Goal: Information Seeking & Learning: Learn about a topic

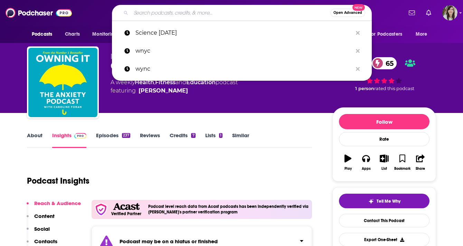
click at [208, 11] on input "Search podcasts, credits, & more..." at bounding box center [231, 12] width 200 height 11
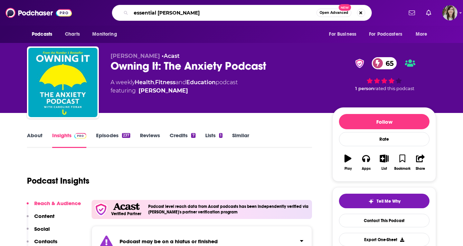
type input "essential salt"
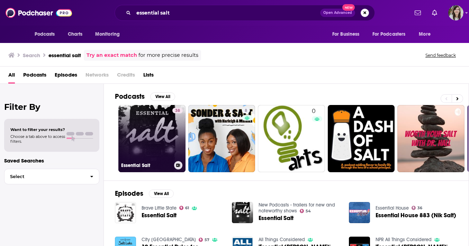
click at [130, 161] on div "Essential Salt" at bounding box center [152, 165] width 62 height 8
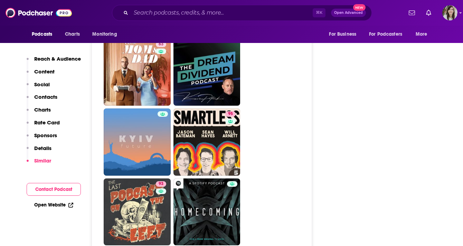
scroll to position [2208, 0]
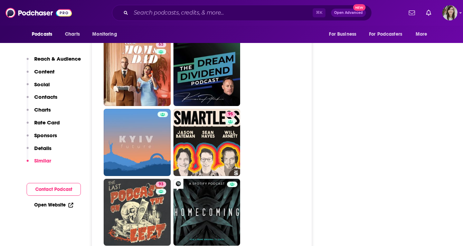
drag, startPoint x: 145, startPoint y: 146, endPoint x: 228, endPoint y: 28, distance: 145.0
click at [256, 198] on ul "79 45 69 47 89 86 63 95 93 65 77 67 88" at bounding box center [206, 72] width 204 height 625
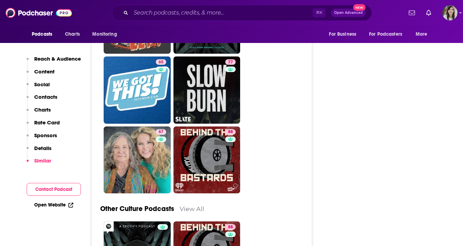
scroll to position [2398, 0]
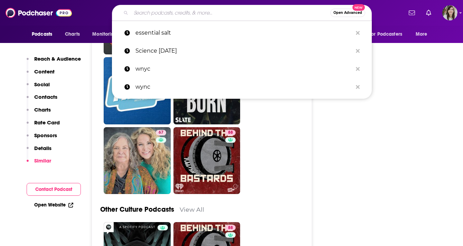
click at [218, 15] on input "Search podcasts, credits, & more..." at bounding box center [231, 12] width 200 height 11
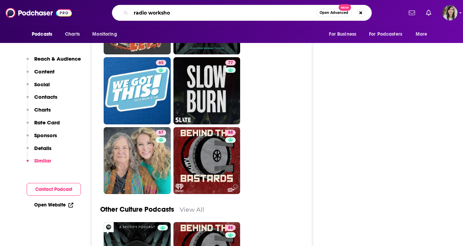
type input "radio workshop"
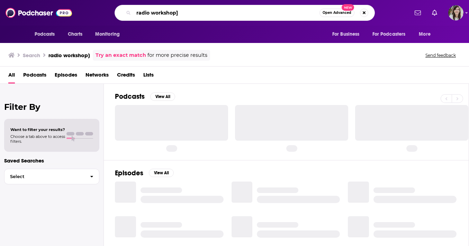
click at [218, 15] on input "radio workshop]" at bounding box center [227, 12] width 186 height 11
type input "radio workshop"
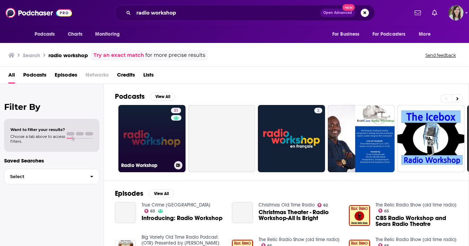
click at [142, 137] on link "31 Radio Workshop" at bounding box center [151, 138] width 67 height 67
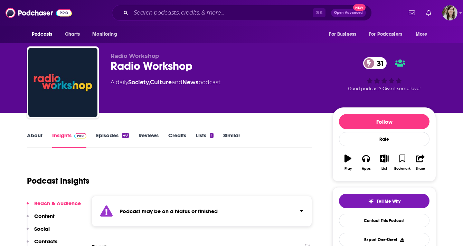
click at [40, 135] on link "About" at bounding box center [35, 140] width 16 height 16
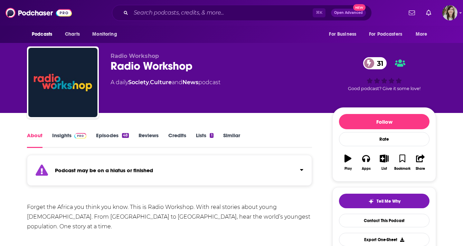
click at [62, 135] on link "Insights" at bounding box center [69, 140] width 34 height 16
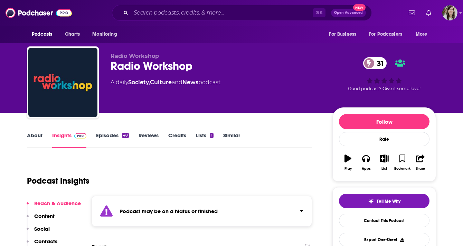
click at [109, 201] on div "Podcast may be on a hiatus or finished" at bounding box center [202, 210] width 221 height 31
click at [109, 201] on div "Podcast may be on a hiatus or finished This podcast hasn't released an episode …" at bounding box center [202, 214] width 221 height 38
click at [114, 132] on link "Episodes 48" at bounding box center [112, 140] width 33 height 16
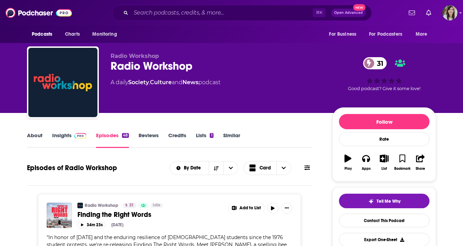
click at [119, 66] on div "Radio Workshop 31" at bounding box center [216, 65] width 211 height 13
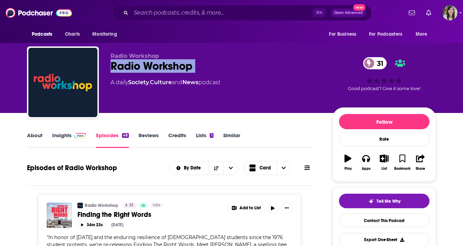
click at [119, 66] on div "Radio Workshop 31" at bounding box center [216, 65] width 211 height 13
copy div "Radio Workshop 31"
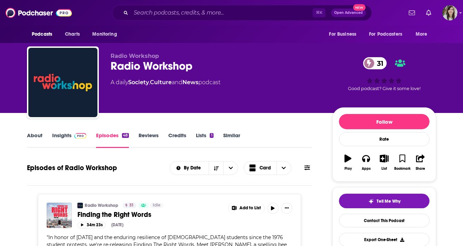
click at [80, 141] on link "Insights" at bounding box center [69, 140] width 34 height 16
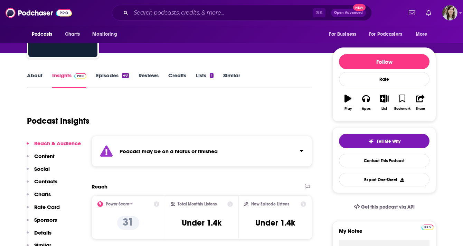
scroll to position [66, 0]
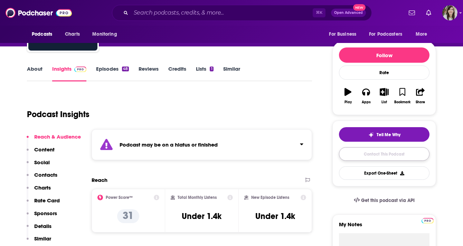
click at [369, 156] on link "Contact This Podcast" at bounding box center [384, 153] width 91 height 13
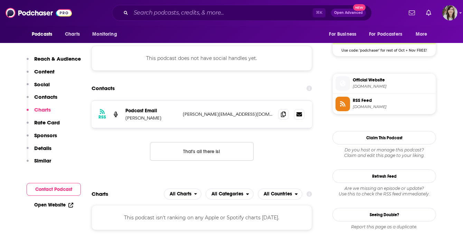
scroll to position [511, 0]
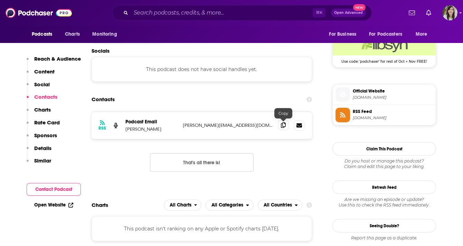
click at [282, 127] on icon at bounding box center [283, 125] width 5 height 6
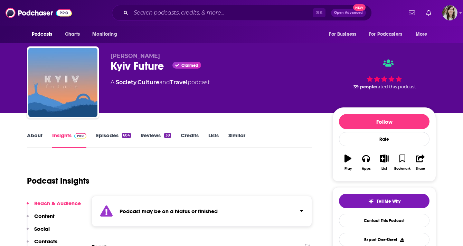
click at [37, 135] on link "About" at bounding box center [35, 140] width 16 height 16
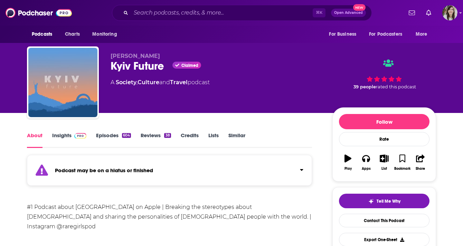
click at [105, 157] on div "Podcast may be on a hiatus or finished" at bounding box center [169, 170] width 285 height 31
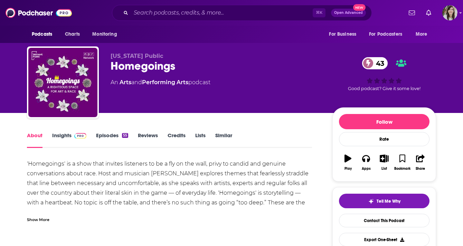
click at [71, 139] on link "Insights" at bounding box center [69, 140] width 34 height 16
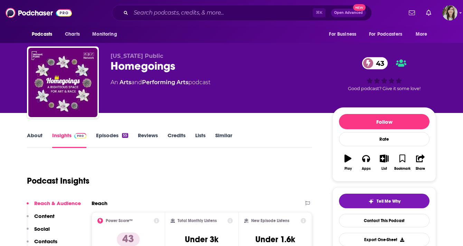
click at [37, 136] on link "About" at bounding box center [35, 140] width 16 height 16
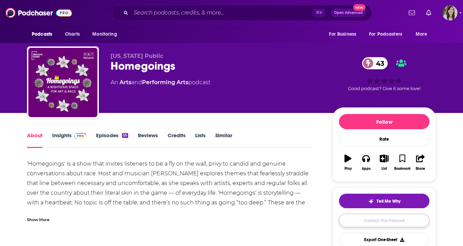
click at [365, 224] on link "Contact This Podcast" at bounding box center [384, 219] width 91 height 13
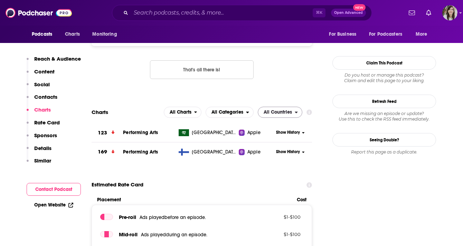
scroll to position [471, 0]
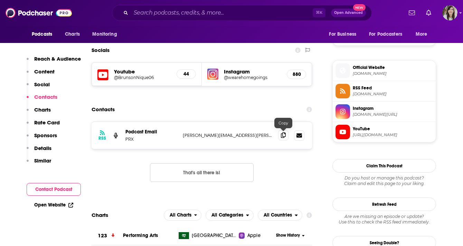
click at [283, 134] on icon at bounding box center [283, 135] width 5 height 6
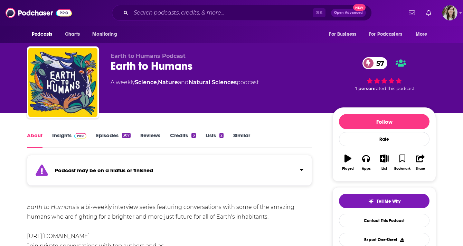
click at [65, 172] on strong "Podcast may be on a hiatus or finished" at bounding box center [104, 170] width 98 height 7
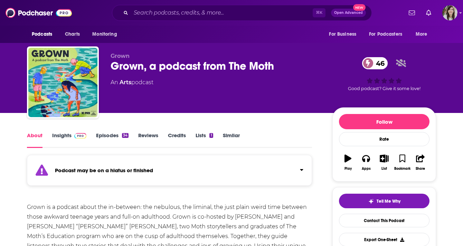
click at [131, 165] on div "Podcast may be on a hiatus or finished" at bounding box center [169, 170] width 285 height 31
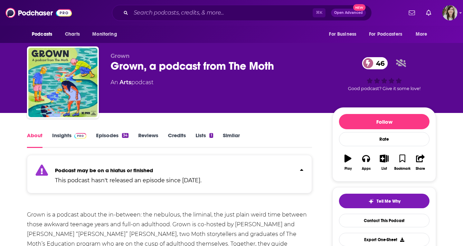
click at [131, 165] on div "Podcast may be on a hiatus or finished This podcast hasn't released an episode …" at bounding box center [128, 173] width 147 height 21
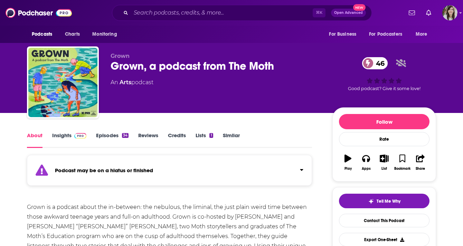
click at [151, 183] on div "Podcast may be on a hiatus or finished" at bounding box center [169, 170] width 285 height 31
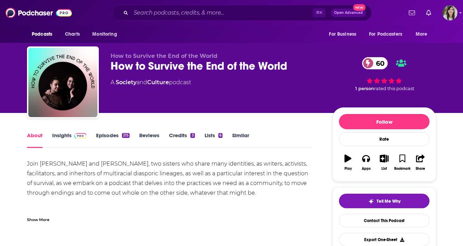
click at [52, 210] on div "Join Autumn Brown and adrienne maree brown, two sisters who share many identiti…" at bounding box center [169, 190] width 285 height 63
click at [49, 217] on div "Show More" at bounding box center [169, 217] width 285 height 12
click at [70, 136] on link "Insights" at bounding box center [69, 140] width 34 height 16
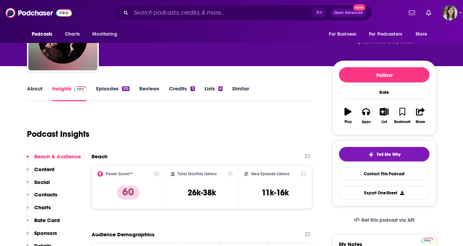
scroll to position [49, 0]
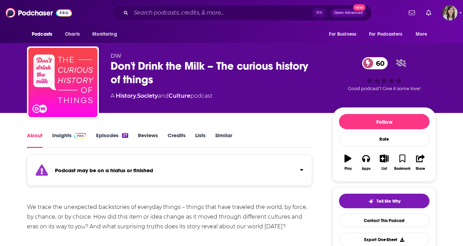
click at [148, 177] on div "Podcast may be on a hiatus or finished" at bounding box center [169, 170] width 285 height 31
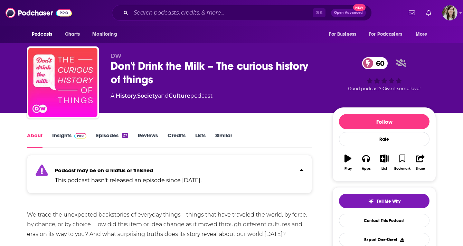
click at [148, 177] on p "This podcast hasn't released an episode since Dec 3rd, 2024." at bounding box center [128, 180] width 147 height 8
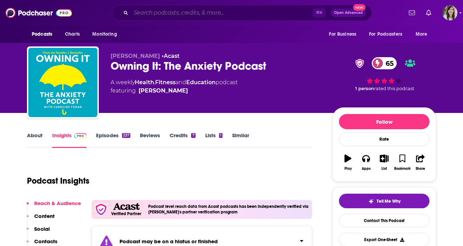
click at [173, 12] on input "Search podcasts, credits, & more..." at bounding box center [222, 12] width 182 height 11
paste input "Lost Spaces"
type input "Lost Spaces"
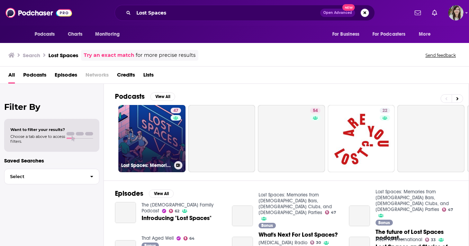
click at [141, 162] on div "Lost Spaces: Memories from Gay Bars, Lesbian Clubs, and LGBTQ+ Parties" at bounding box center [152, 165] width 62 height 8
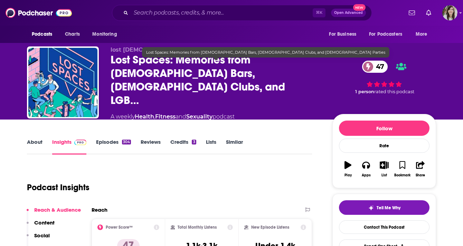
click at [115, 81] on span "Lost Spaces: Memories from Gay Bars, Lesbian Clubs, and LGB…" at bounding box center [216, 80] width 211 height 54
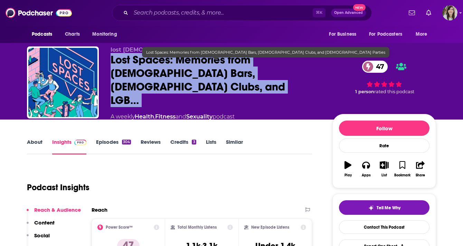
click at [115, 81] on span "Lost Spaces: Memories from Gay Bars, Lesbian Clubs, and LGB…" at bounding box center [216, 80] width 211 height 54
copy div "Lost Spaces: Memories from Gay Bars, Lesbian Clubs, and LGB… 47"
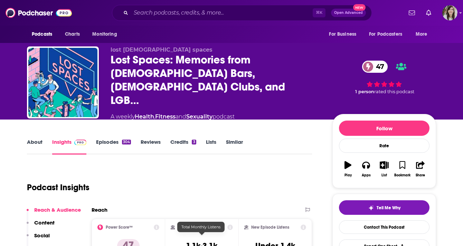
click at [197, 242] on h3 "1.1k-3.1k" at bounding box center [201, 245] width 31 height 10
copy div "1.1k-3.1k"
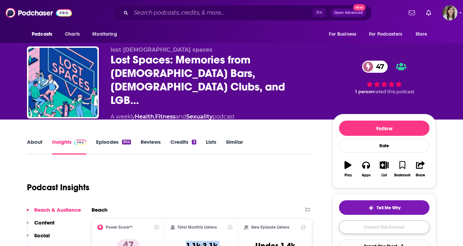
click at [396, 220] on link "Contact This Podcast" at bounding box center [384, 226] width 91 height 13
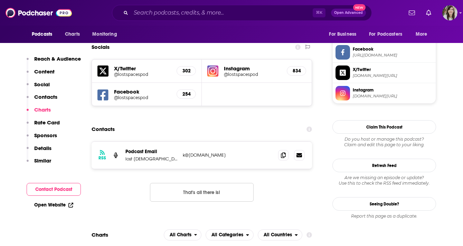
scroll to position [593, 0]
click at [282, 149] on span at bounding box center [283, 154] width 10 height 10
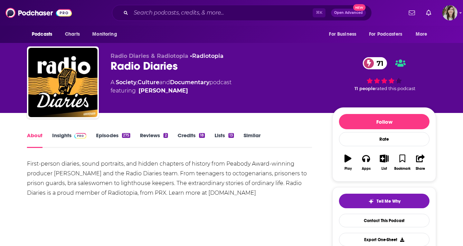
click at [53, 135] on link "Insights" at bounding box center [69, 140] width 34 height 16
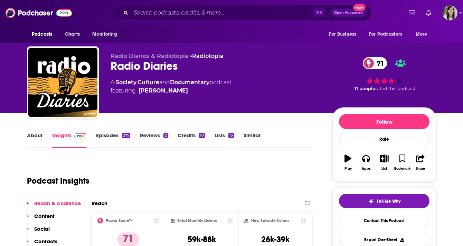
click at [159, 63] on div "Radio Diaries 71" at bounding box center [216, 65] width 211 height 13
copy div "Radio Diaries 71"
click at [192, 234] on h3 "59k-88k" at bounding box center [202, 239] width 28 height 10
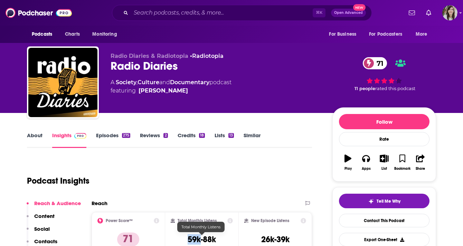
click at [192, 234] on h3 "59k-88k" at bounding box center [202, 239] width 28 height 10
copy div "59k-88k"
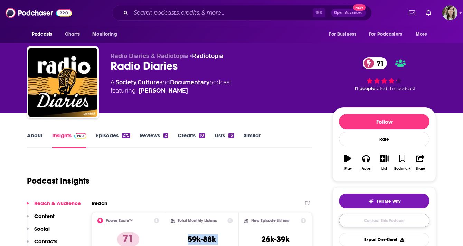
click at [389, 217] on link "Contact This Podcast" at bounding box center [384, 219] width 91 height 13
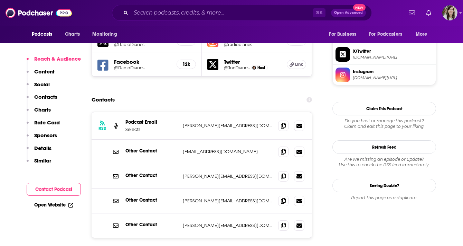
scroll to position [596, 0]
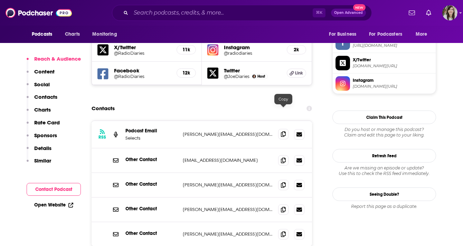
click at [283, 129] on span at bounding box center [283, 134] width 10 height 10
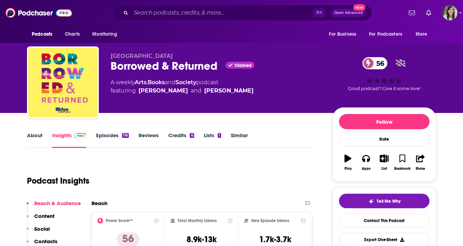
click at [31, 142] on link "About" at bounding box center [35, 140] width 16 height 16
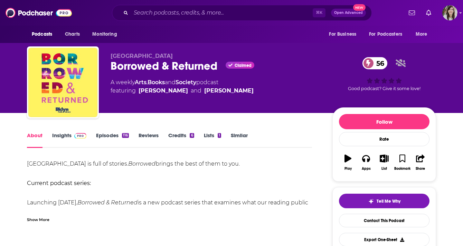
click at [34, 221] on div "Show More" at bounding box center [38, 218] width 22 height 7
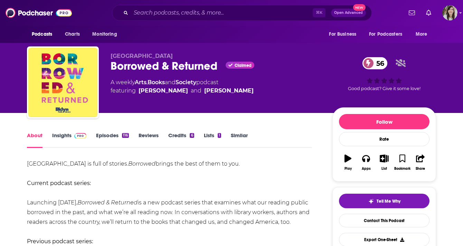
click at [128, 67] on div "Borrowed & Returned Claimed 56" at bounding box center [216, 65] width 211 height 13
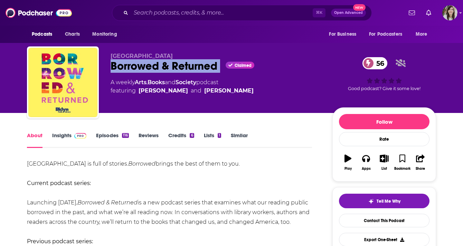
click at [128, 67] on div "Borrowed & Returned Claimed 56" at bounding box center [216, 65] width 211 height 13
copy div "Borrowed & Returned"
click at [373, 220] on link "Contact This Podcast" at bounding box center [384, 219] width 91 height 13
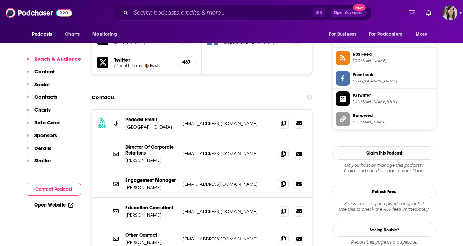
scroll to position [615, 0]
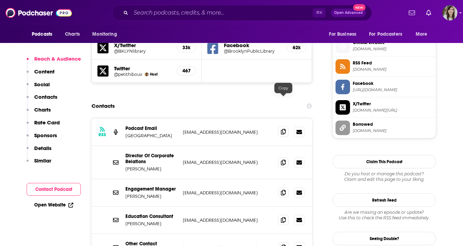
click at [284, 129] on icon at bounding box center [283, 132] width 5 height 6
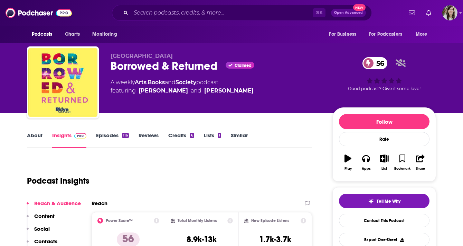
scroll to position [9, 0]
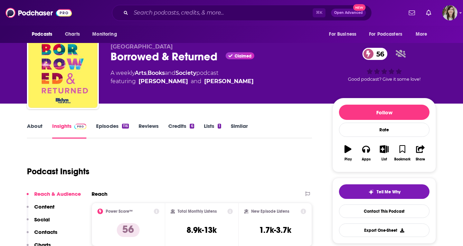
click at [208, 229] on h3 "8.9k-13k" at bounding box center [202, 229] width 30 height 10
copy div "8.9k-13k"
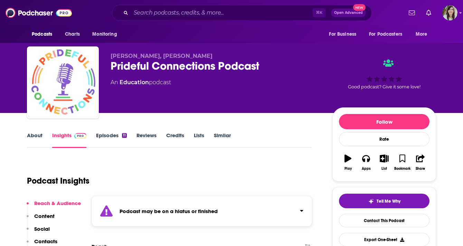
click at [39, 138] on link "About" at bounding box center [35, 140] width 16 height 16
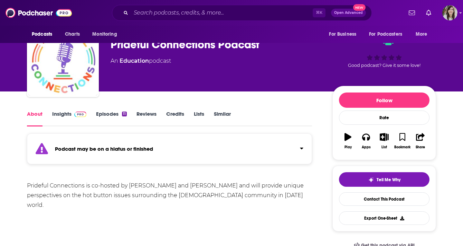
scroll to position [25, 0]
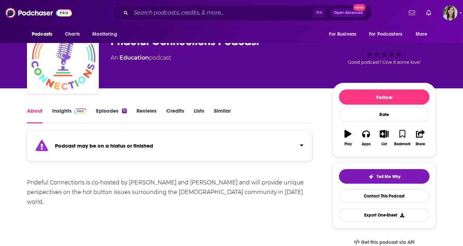
click at [85, 149] on div "Podcast may be on a hiatus or finished" at bounding box center [169, 145] width 285 height 31
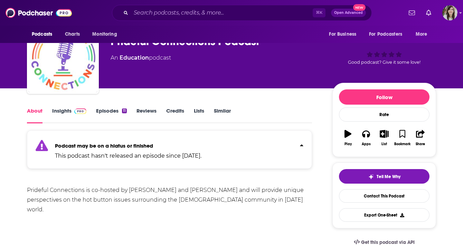
click at [85, 149] on div "Podcast may be on a hiatus or finished This podcast hasn't released an episode …" at bounding box center [128, 149] width 147 height 21
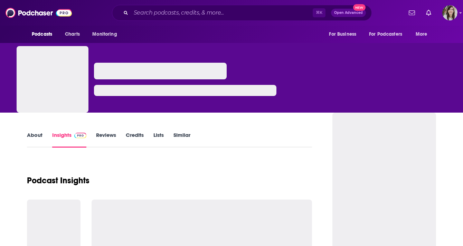
click at [39, 137] on link "About" at bounding box center [35, 139] width 16 height 16
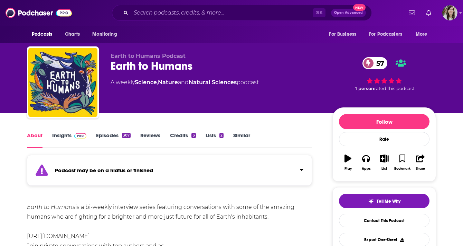
click at [137, 177] on div "Podcast may be on a hiatus or finished" at bounding box center [169, 170] width 285 height 31
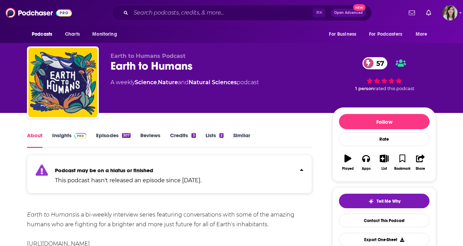
click at [137, 177] on p "This podcast hasn't released an episode since Apr 22nd, 2025." at bounding box center [128, 180] width 147 height 8
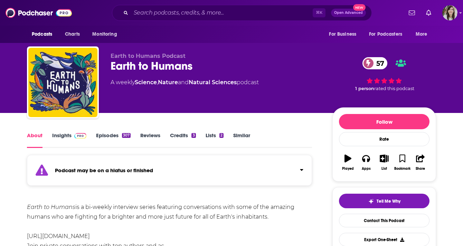
click at [84, 173] on strong "Podcast may be on a hiatus or finished" at bounding box center [104, 170] width 98 height 7
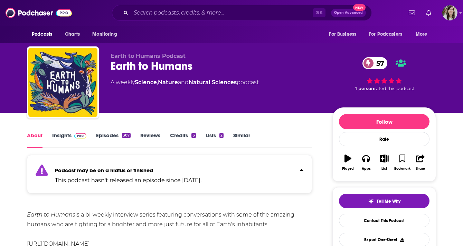
click at [84, 173] on strong "Podcast may be on a hiatus or finished" at bounding box center [104, 170] width 98 height 7
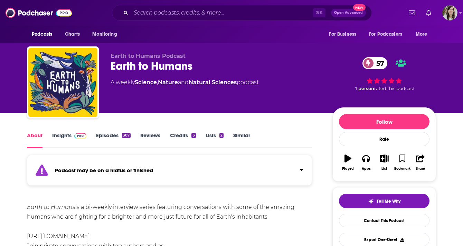
click at [106, 142] on link "Episodes 307" at bounding box center [113, 140] width 35 height 16
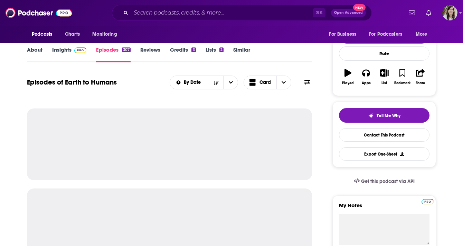
scroll to position [86, 0]
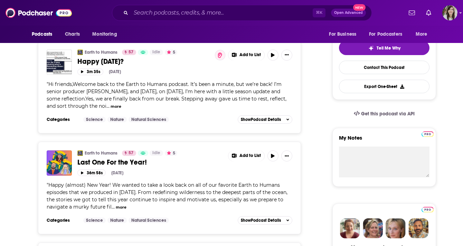
scroll to position [145, 0]
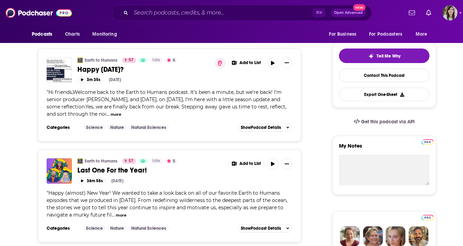
click at [117, 115] on button "more" at bounding box center [116, 114] width 11 height 6
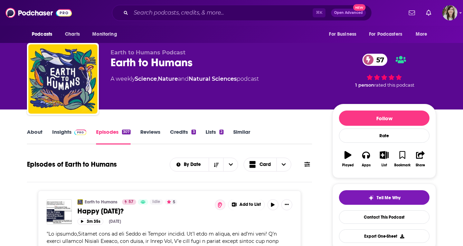
scroll to position [0, 0]
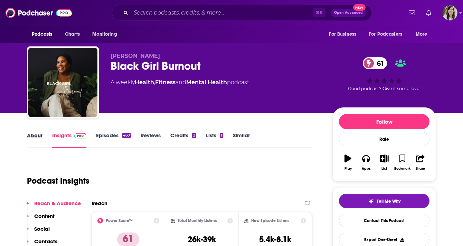
click at [47, 143] on div "About" at bounding box center [39, 140] width 25 height 16
click at [41, 141] on link "About" at bounding box center [35, 140] width 16 height 16
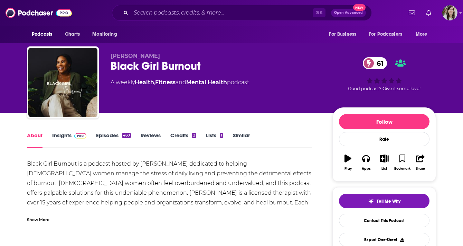
click at [37, 220] on div "Show More" at bounding box center [38, 218] width 22 height 7
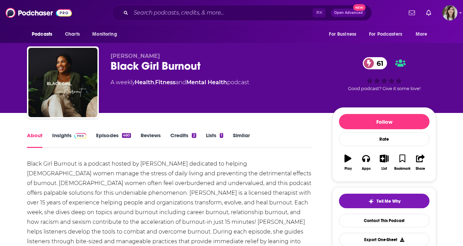
click at [106, 139] on link "Episodes 460" at bounding box center [113, 140] width 35 height 16
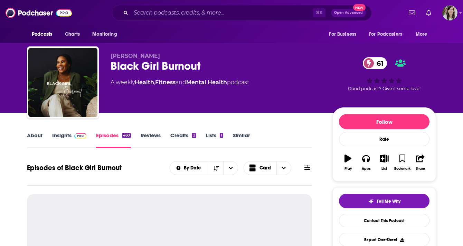
click at [39, 138] on link "About" at bounding box center [35, 140] width 16 height 16
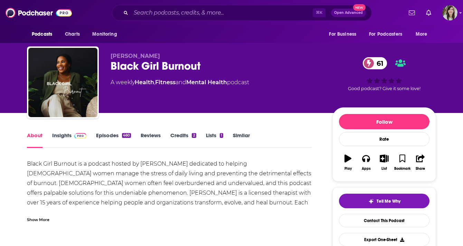
click at [170, 66] on div "Black Girl Burnout 61" at bounding box center [216, 65] width 211 height 13
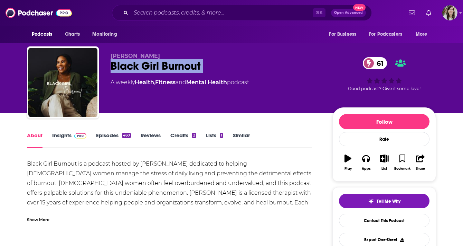
click at [170, 66] on div "Black Girl Burnout 61" at bounding box center [216, 65] width 211 height 13
copy div "Black Girl Burnout 61"
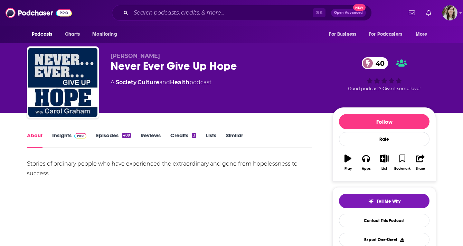
click at [78, 135] on img at bounding box center [80, 136] width 12 height 6
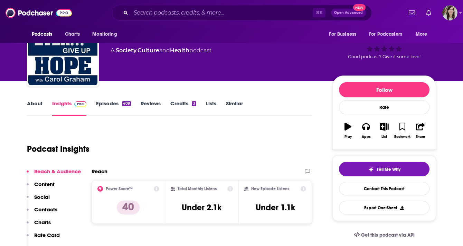
scroll to position [2, 0]
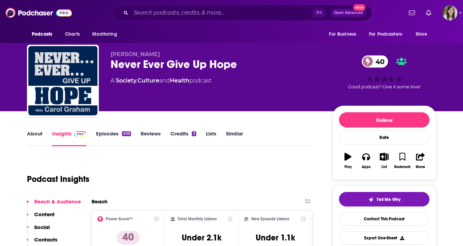
click at [38, 132] on link "About" at bounding box center [35, 138] width 16 height 16
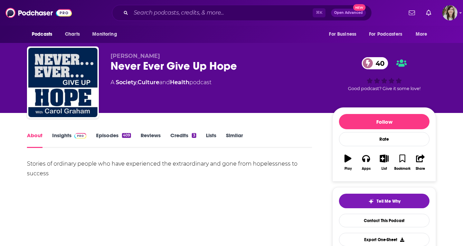
click at [143, 71] on div "Never Ever Give Up Hope 40" at bounding box center [216, 65] width 211 height 13
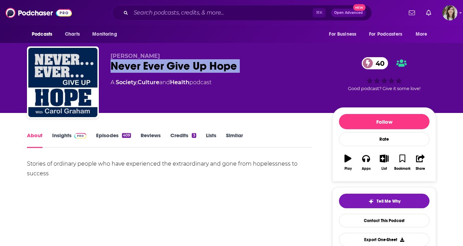
click at [143, 71] on div "Never Ever Give Up Hope 40" at bounding box center [216, 65] width 211 height 13
copy div "Never Ever Give Up Hope 40"
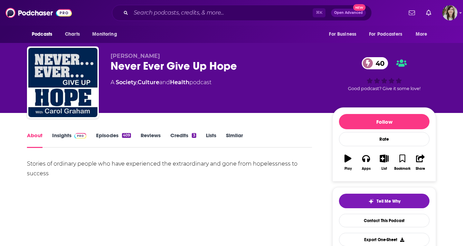
click at [206, 1] on div "Podcasts Charts Monitoring ⌘ K Open Advanced New For Business For Podcasters Mo…" at bounding box center [231, 13] width 463 height 26
click at [79, 138] on img at bounding box center [80, 136] width 12 height 6
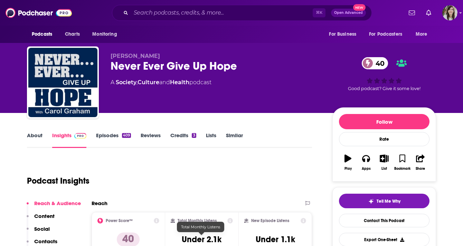
click at [192, 236] on h3 "Under 2.1k" at bounding box center [202, 239] width 40 height 10
copy div "Under 2.1k"
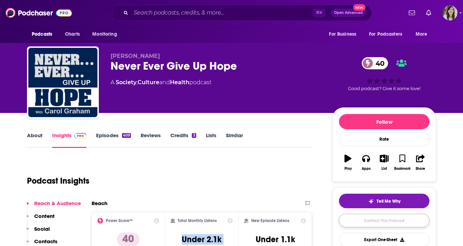
click at [372, 223] on link "Contact This Podcast" at bounding box center [384, 219] width 91 height 13
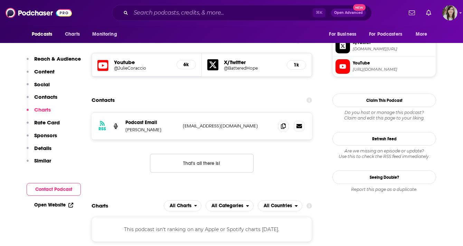
scroll to position [599, 0]
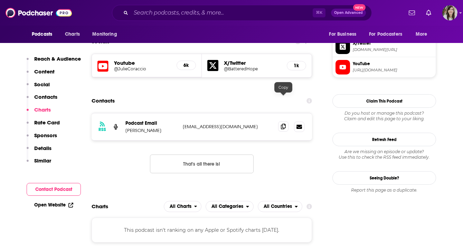
click at [285, 123] on icon at bounding box center [283, 126] width 5 height 6
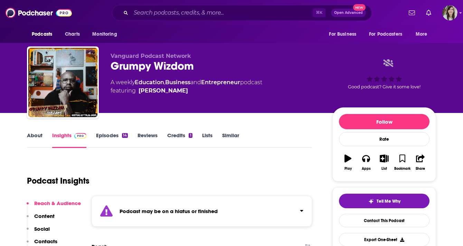
click at [148, 208] on strong "Podcast may be on a hiatus or finished" at bounding box center [169, 211] width 98 height 7
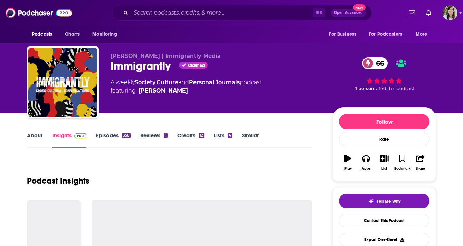
click at [147, 73] on div "[PERSON_NAME] | Immigrantly Media Immigrantly Claimed 66 A weekly Society , Cul…" at bounding box center [216, 80] width 211 height 55
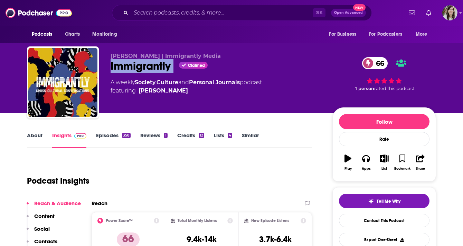
copy div "Immigrantly"
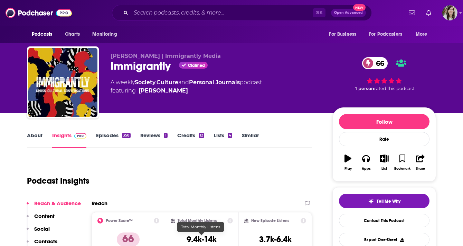
click at [202, 236] on h3 "9.4k-14k" at bounding box center [202, 239] width 30 height 10
copy div "9.4k-14k"
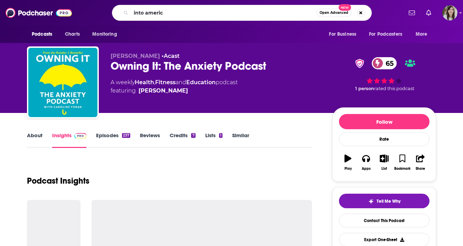
type input "into [GEOGRAPHIC_DATA]"
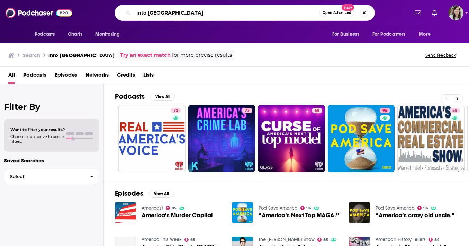
click at [183, 12] on input "into [GEOGRAPHIC_DATA]" at bounding box center [227, 12] width 186 height 11
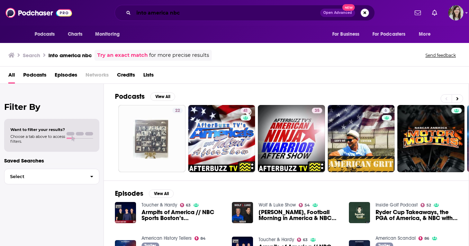
click at [199, 14] on input "into america nbc" at bounding box center [227, 12] width 186 height 11
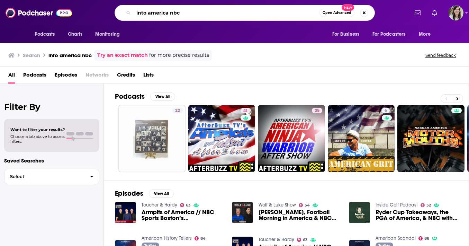
click at [170, 16] on input "into america nbc" at bounding box center [227, 12] width 186 height 11
type input "into america msnbc"
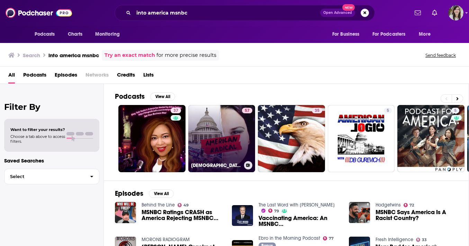
click at [227, 151] on link "57 American Radical" at bounding box center [221, 138] width 67 height 67
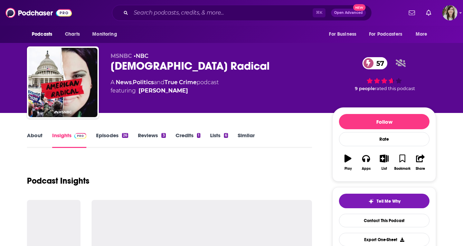
click at [37, 131] on div "About Insights Episodes 26 Reviews 3 Credits 1 Lists 6 Similar" at bounding box center [169, 139] width 285 height 17
click at [39, 140] on link "About" at bounding box center [35, 140] width 16 height 16
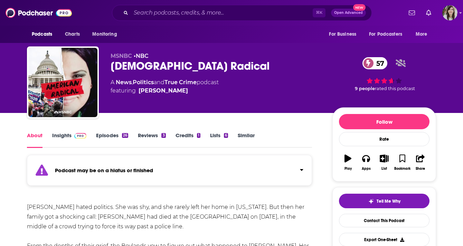
click at [96, 165] on div "Podcast may be on a hiatus or finished" at bounding box center [169, 170] width 285 height 31
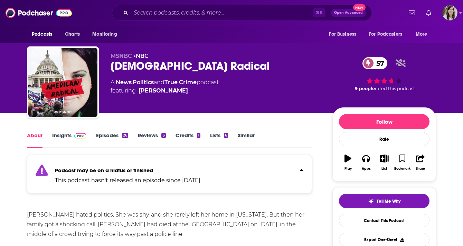
click at [78, 135] on img at bounding box center [80, 136] width 12 height 6
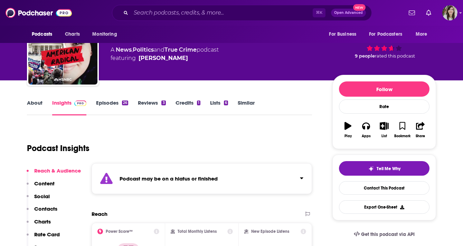
scroll to position [38, 0]
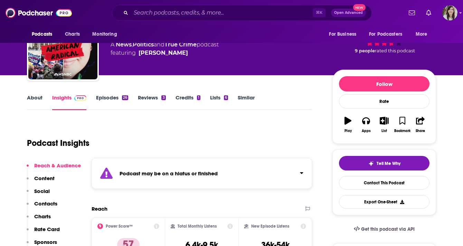
click at [38, 95] on link "About" at bounding box center [35, 102] width 16 height 16
